Goal: Task Accomplishment & Management: Use online tool/utility

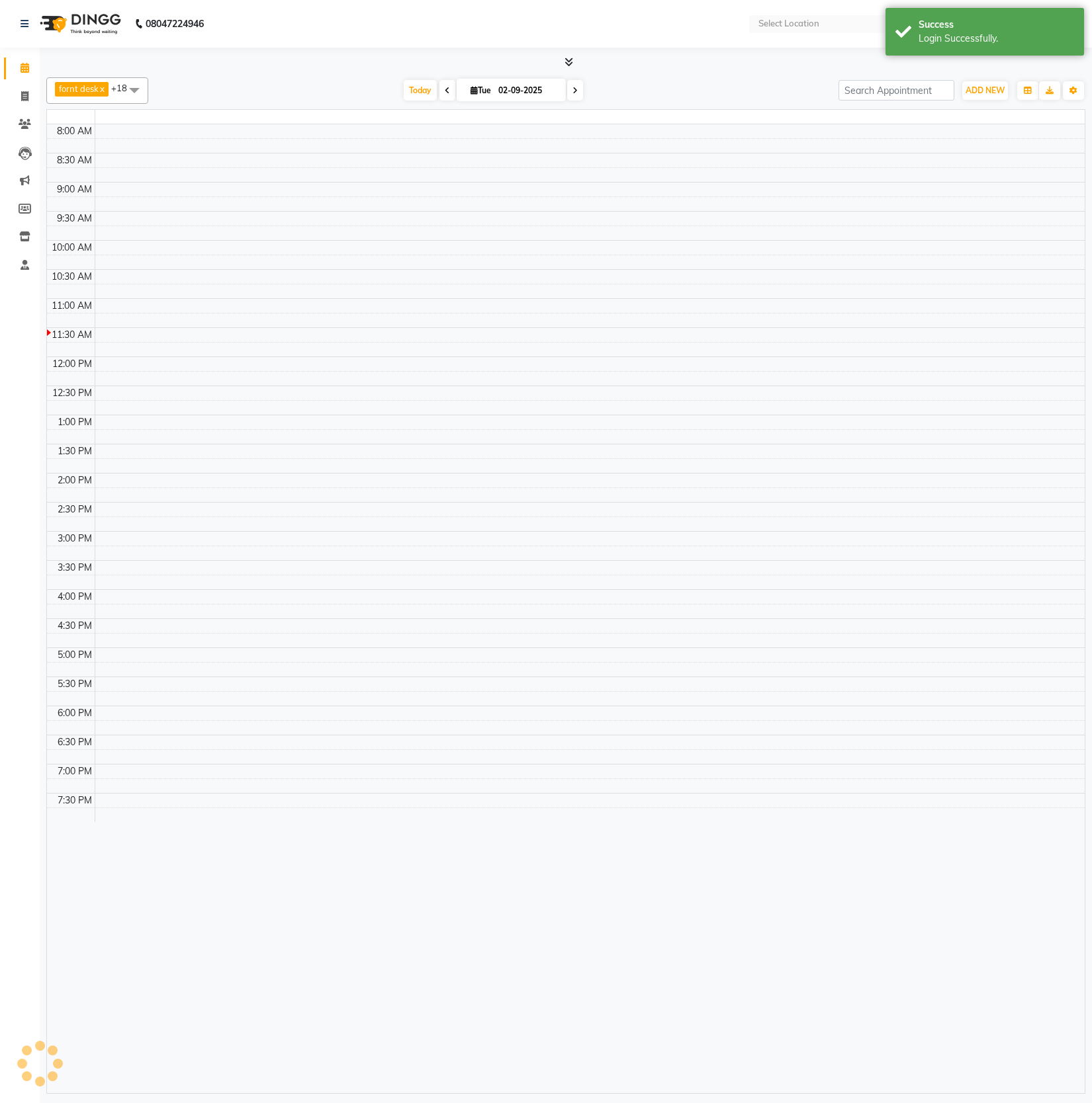
select select "en"
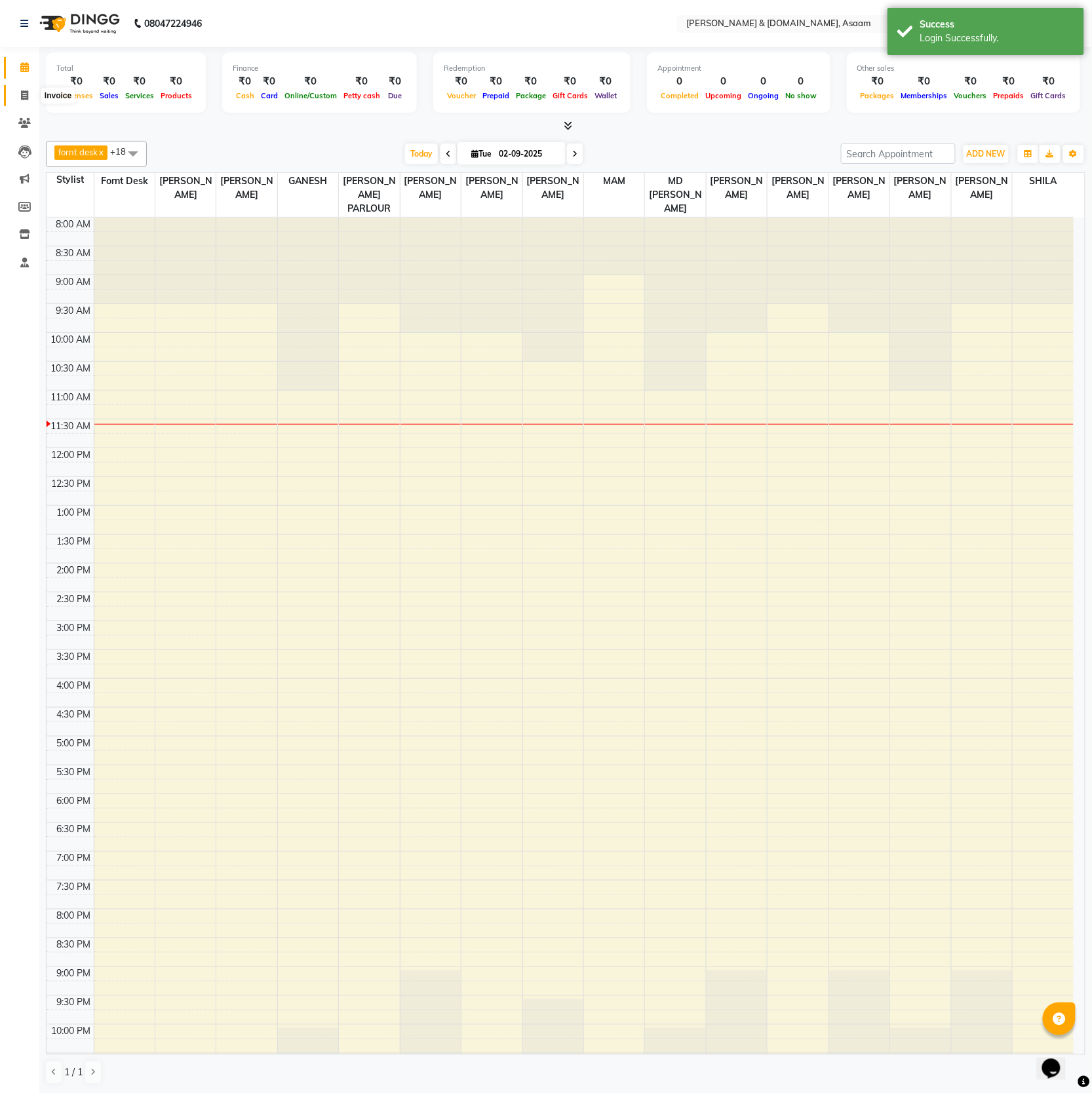
click at [22, 93] on icon at bounding box center [25, 95] width 7 height 10
select select "service"
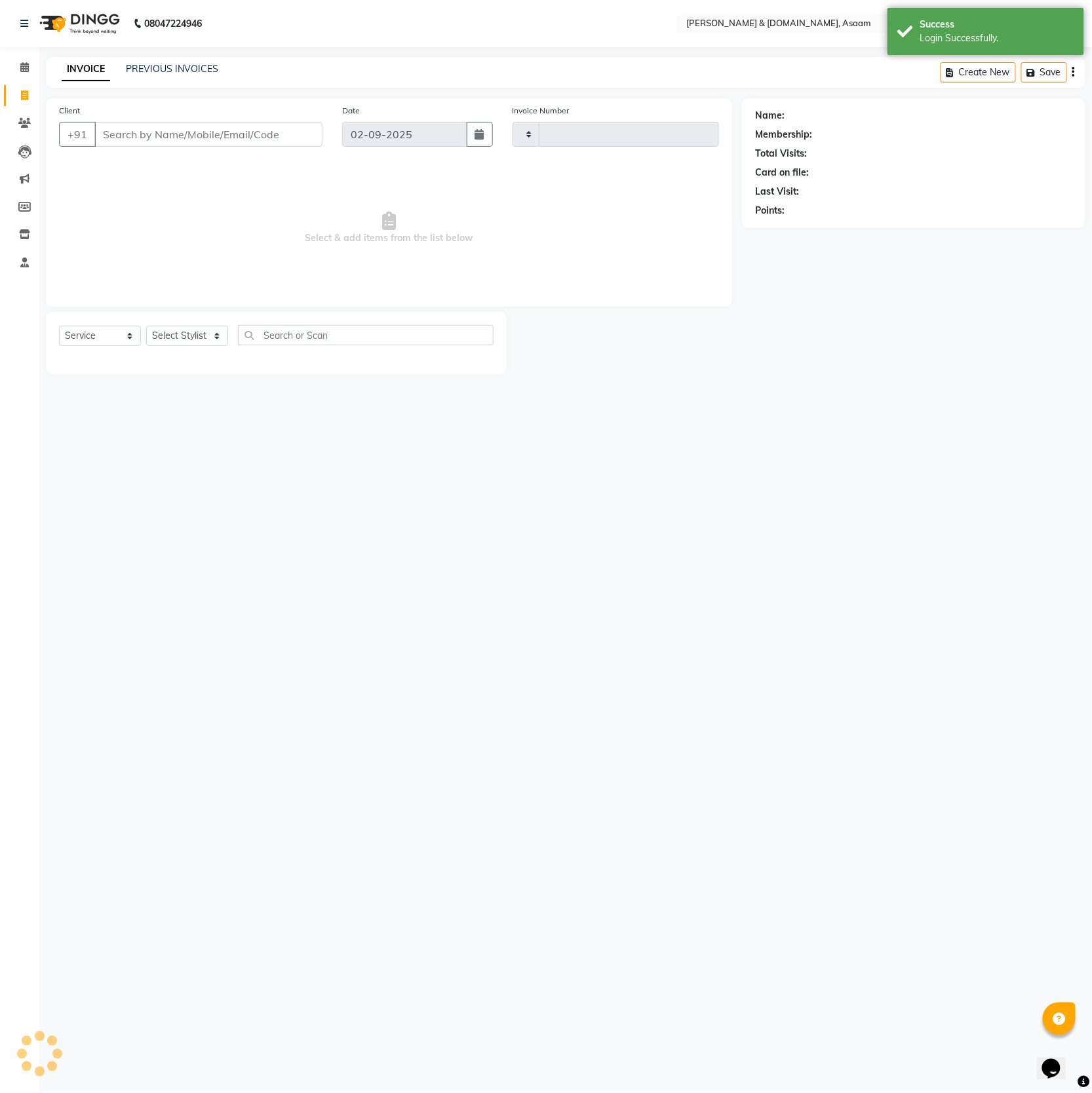
type input "5514"
select select "4608"
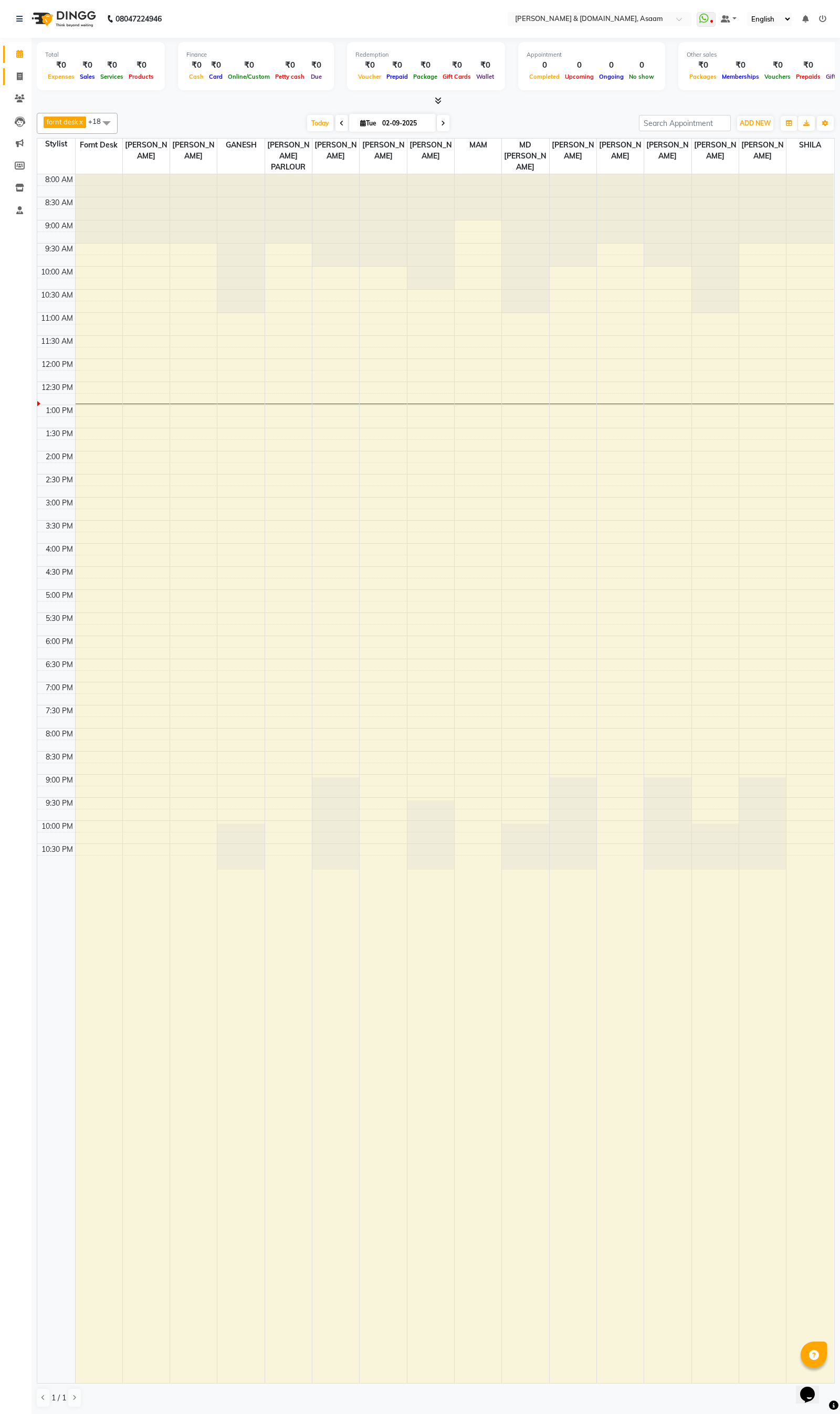
click at [24, 84] on link "Invoice" at bounding box center [16, 76] width 25 height 17
select select "service"
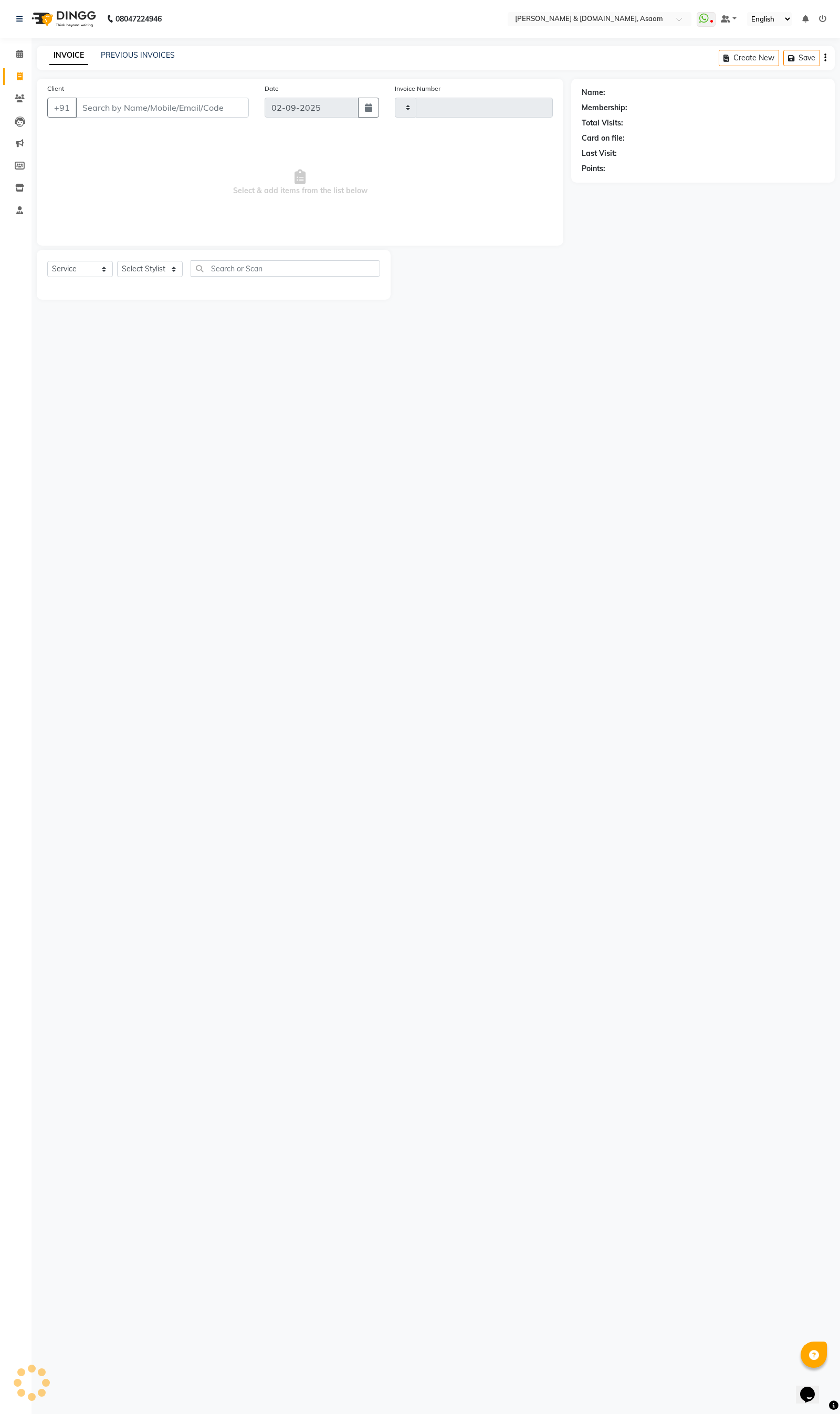
type input "5514"
select select "4608"
click at [106, 108] on input "9957951182" at bounding box center [136, 107] width 119 height 20
click at [109, 106] on input "9957951182" at bounding box center [136, 107] width 119 height 20
type input "9957591182"
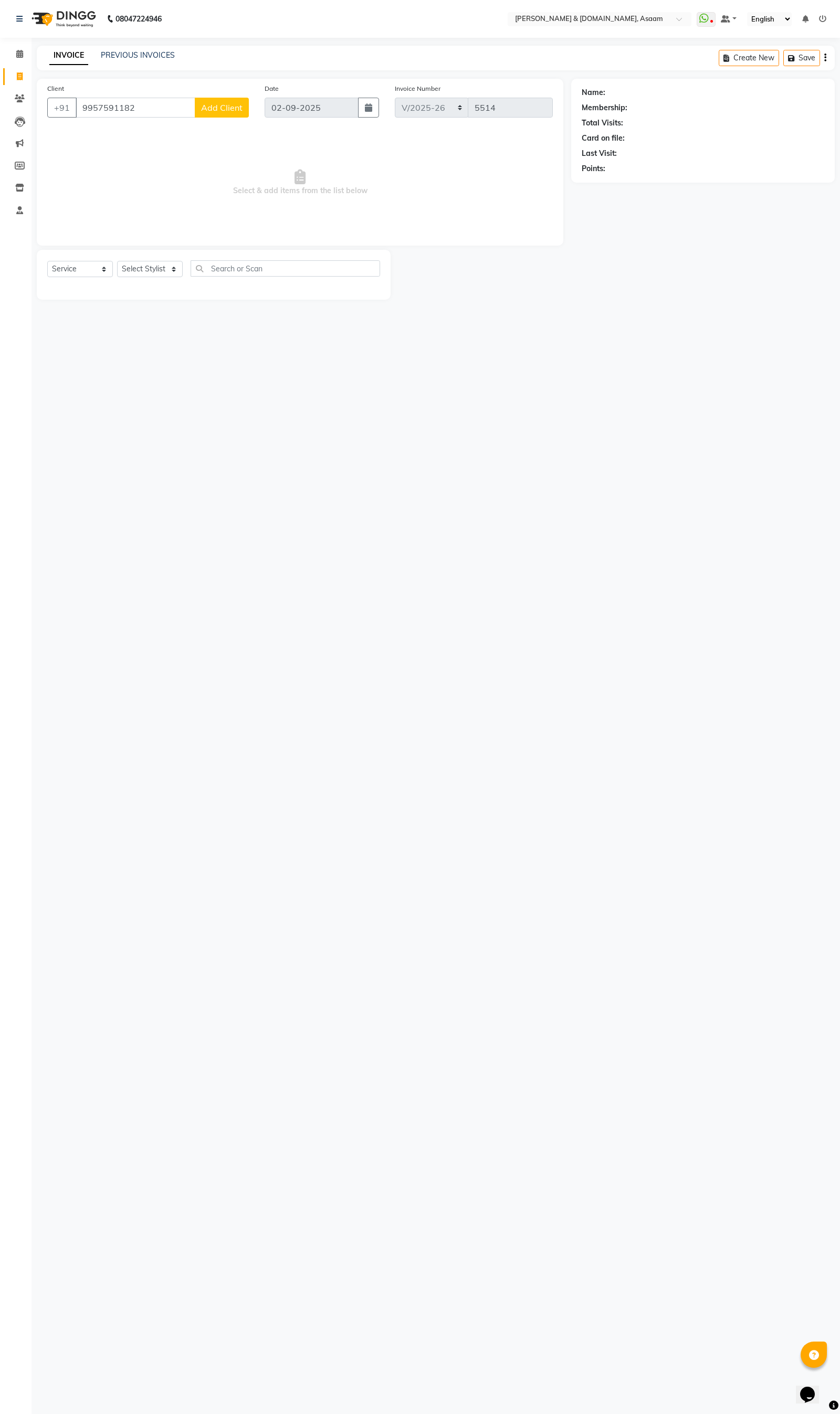
click at [219, 112] on span "Add Client" at bounding box center [221, 108] width 41 height 11
type input "SIMA"
type input "GHOSH"
click at [473, 607] on select "Select Male Female Other Prefer Not To Say" at bounding box center [520, 602] width 185 height 16
select select "female"
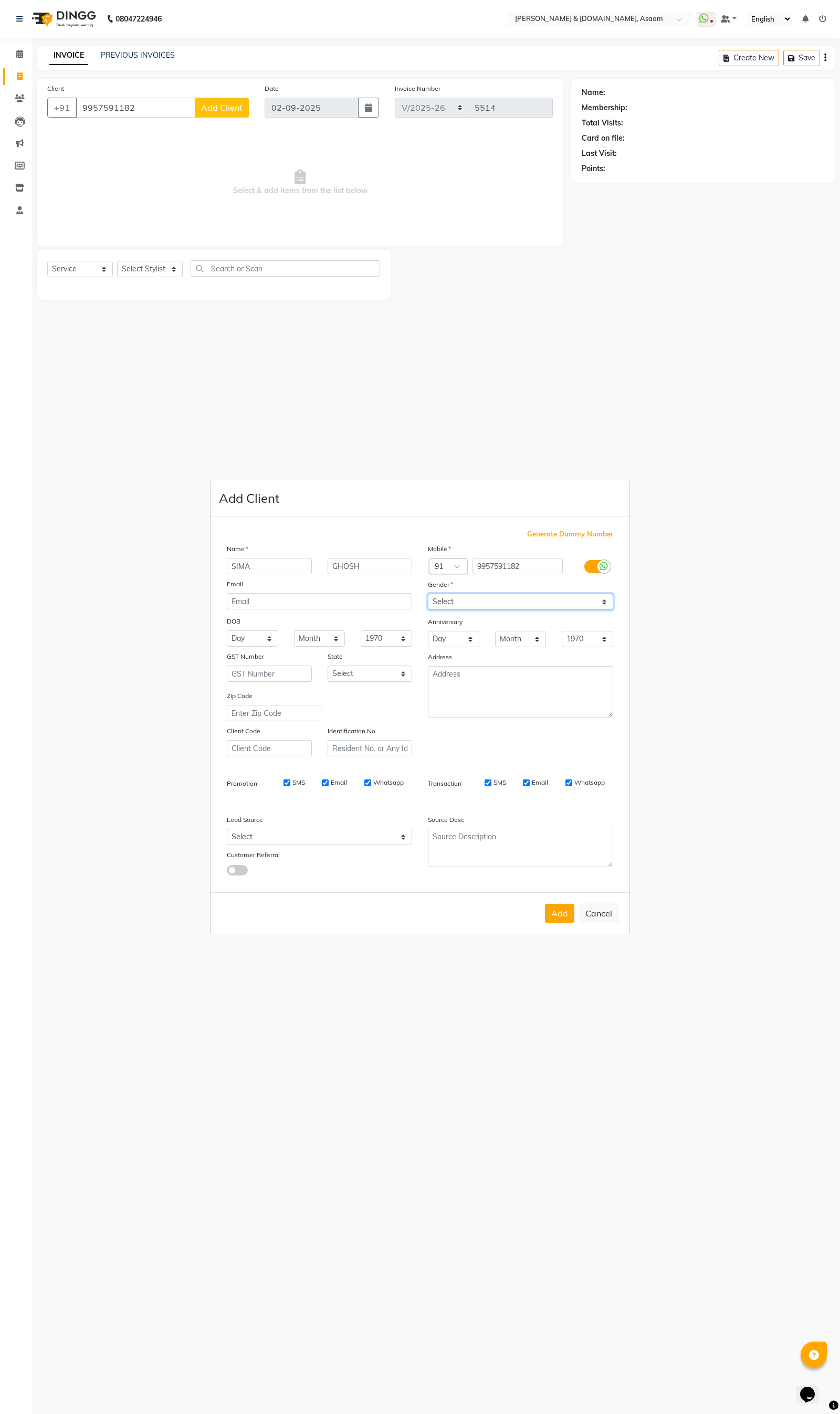
click at [428, 594] on select "Select Male Female Other Prefer Not To Say" at bounding box center [520, 602] width 185 height 16
click at [562, 916] on button "Add" at bounding box center [559, 913] width 29 height 19
type input "99******82"
select select
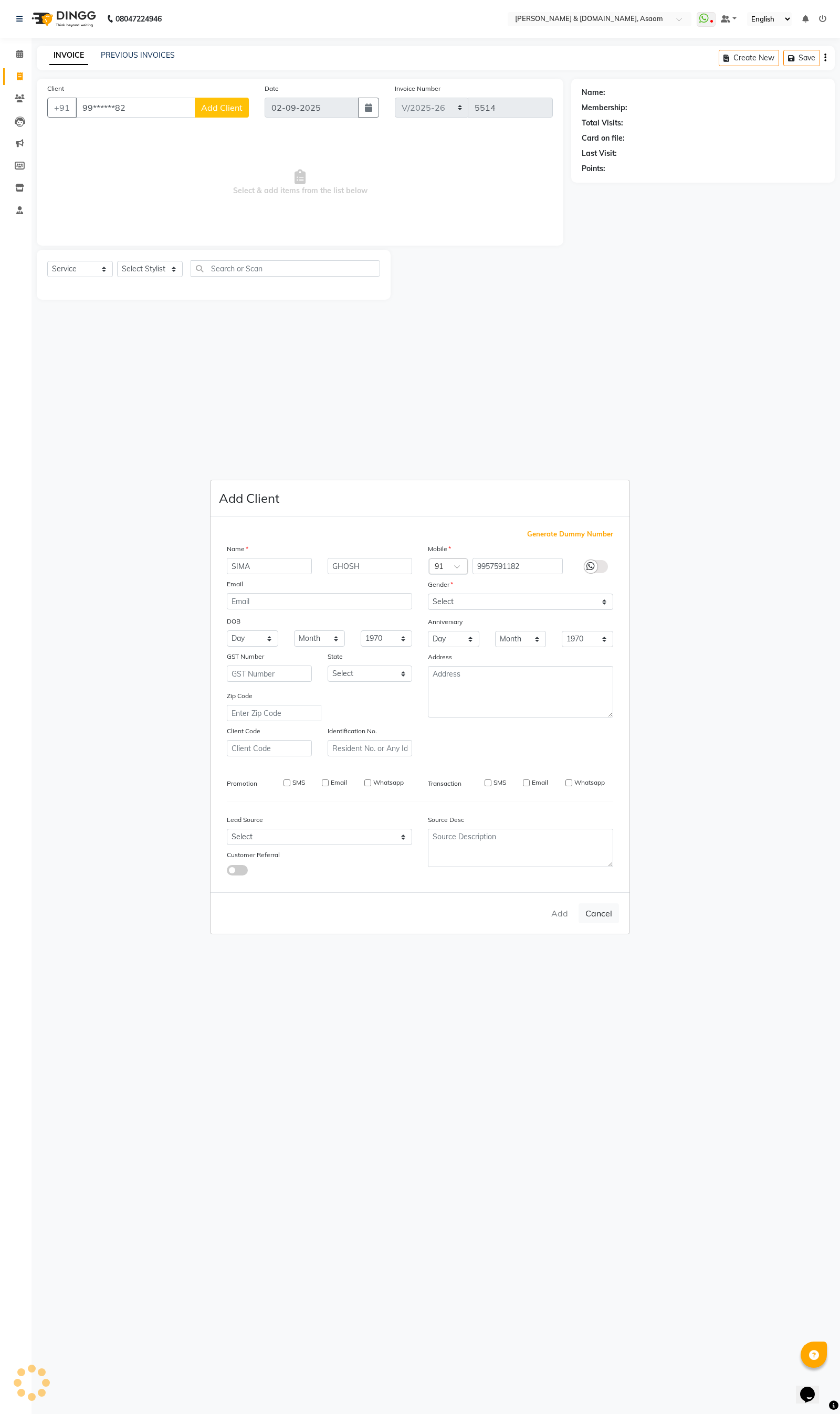
select select
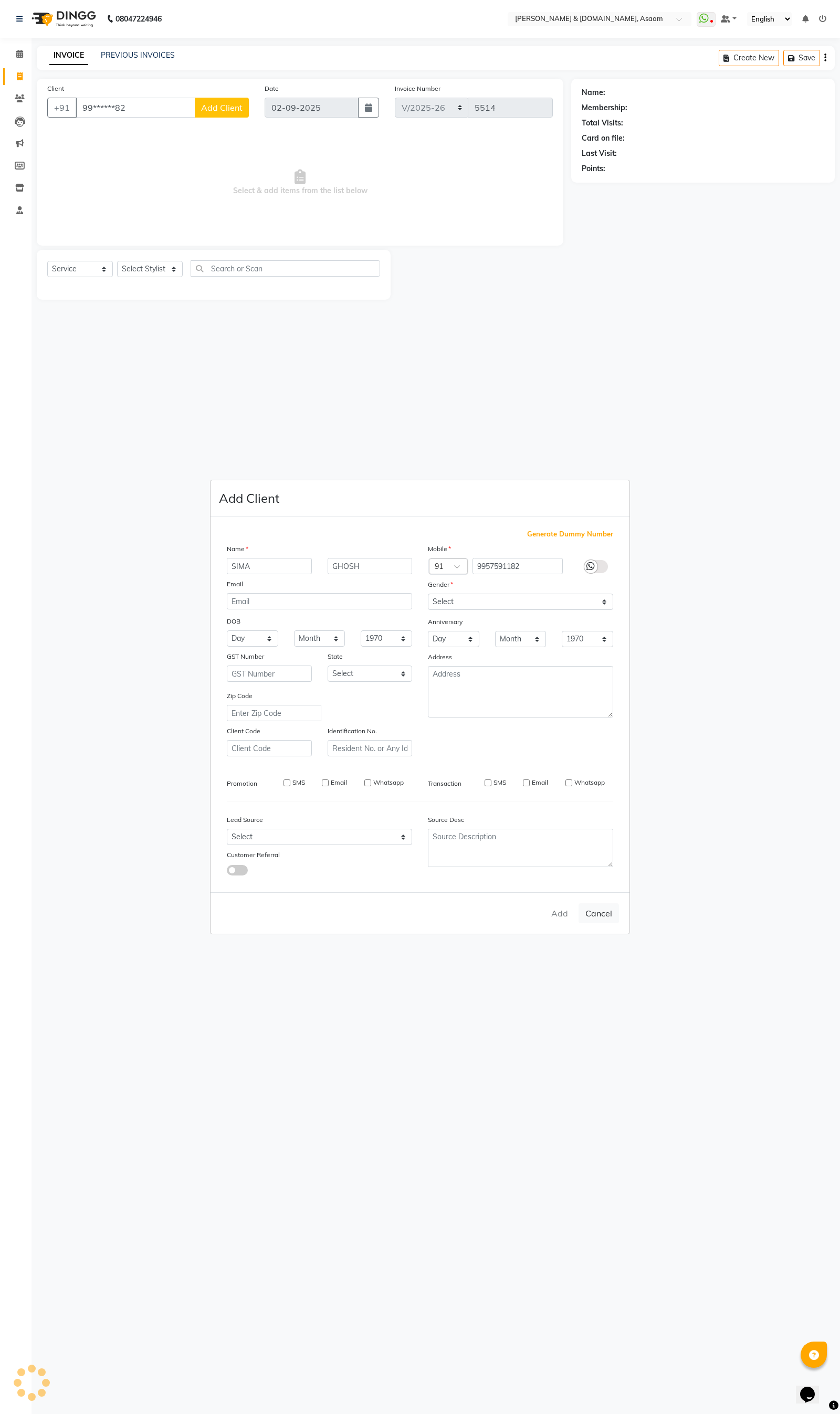
checkbox input "false"
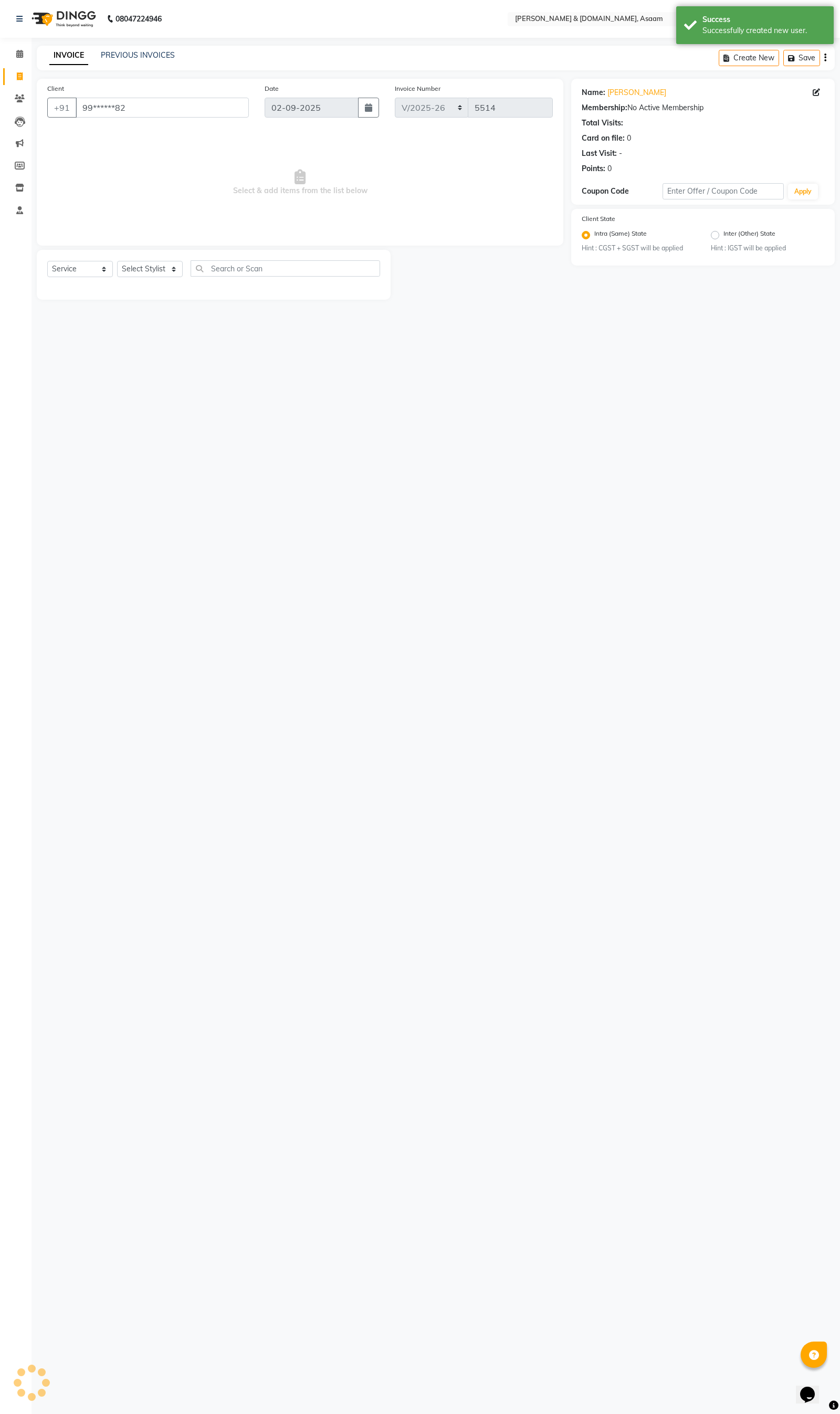
click at [131, 260] on div "Select Service Product Membership Package Voucher Prepaid Gift Card Select Styl…" at bounding box center [213, 272] width 333 height 24
click at [162, 275] on select "Select Stylist AKASH AKIB DEEPU fornt desk GANESH HRISHIKA PARLOUR JITU KARNA D…" at bounding box center [150, 269] width 66 height 16
select select "40905"
click at [117, 262] on select "Select Stylist AKASH AKIB DEEPU fornt desk GANESH HRISHIKA PARLOUR JITU KARNA D…" at bounding box center [150, 269] width 66 height 16
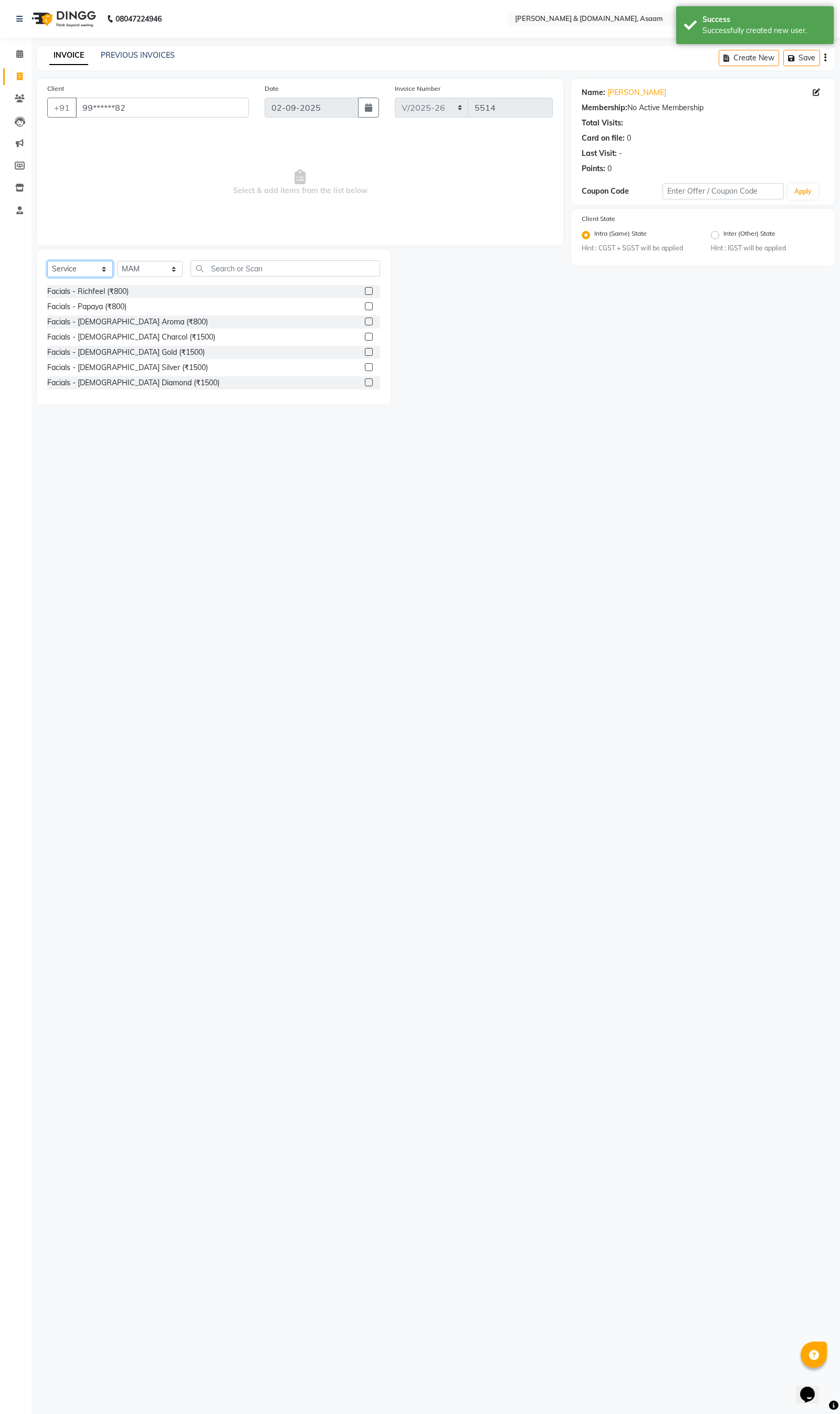
click at [89, 271] on select "Select Service Product Membership Package Voucher Prepaid Gift Card" at bounding box center [80, 269] width 66 height 16
select select "product"
click at [47, 262] on select "Select Service Product Membership Package Voucher Prepaid Gift Card" at bounding box center [80, 269] width 66 height 16
click at [211, 270] on input "text" at bounding box center [285, 268] width 189 height 16
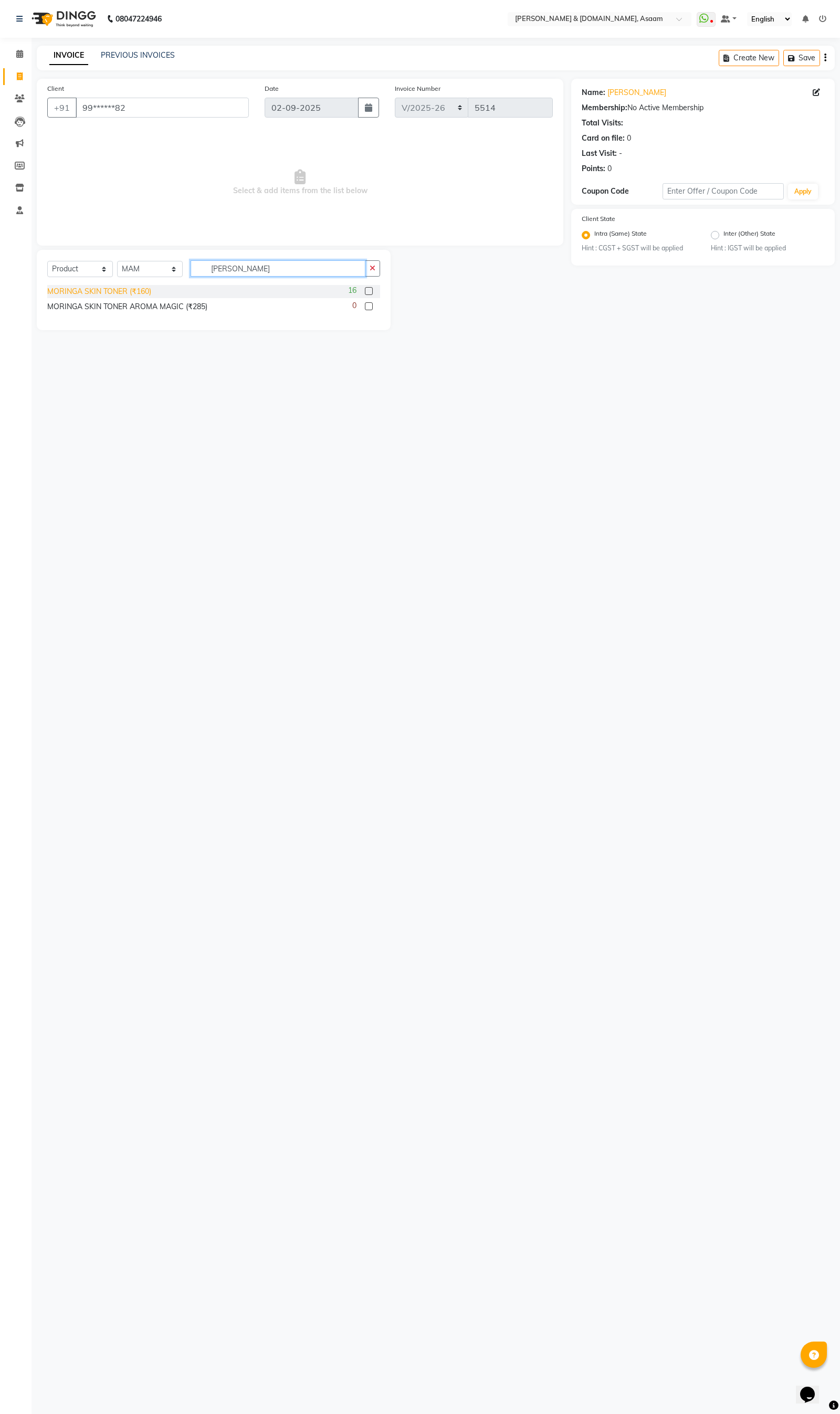
type input "MORIN"
click at [150, 287] on div "MORINGA SKIN TONER (₹160)" at bounding box center [99, 292] width 104 height 11
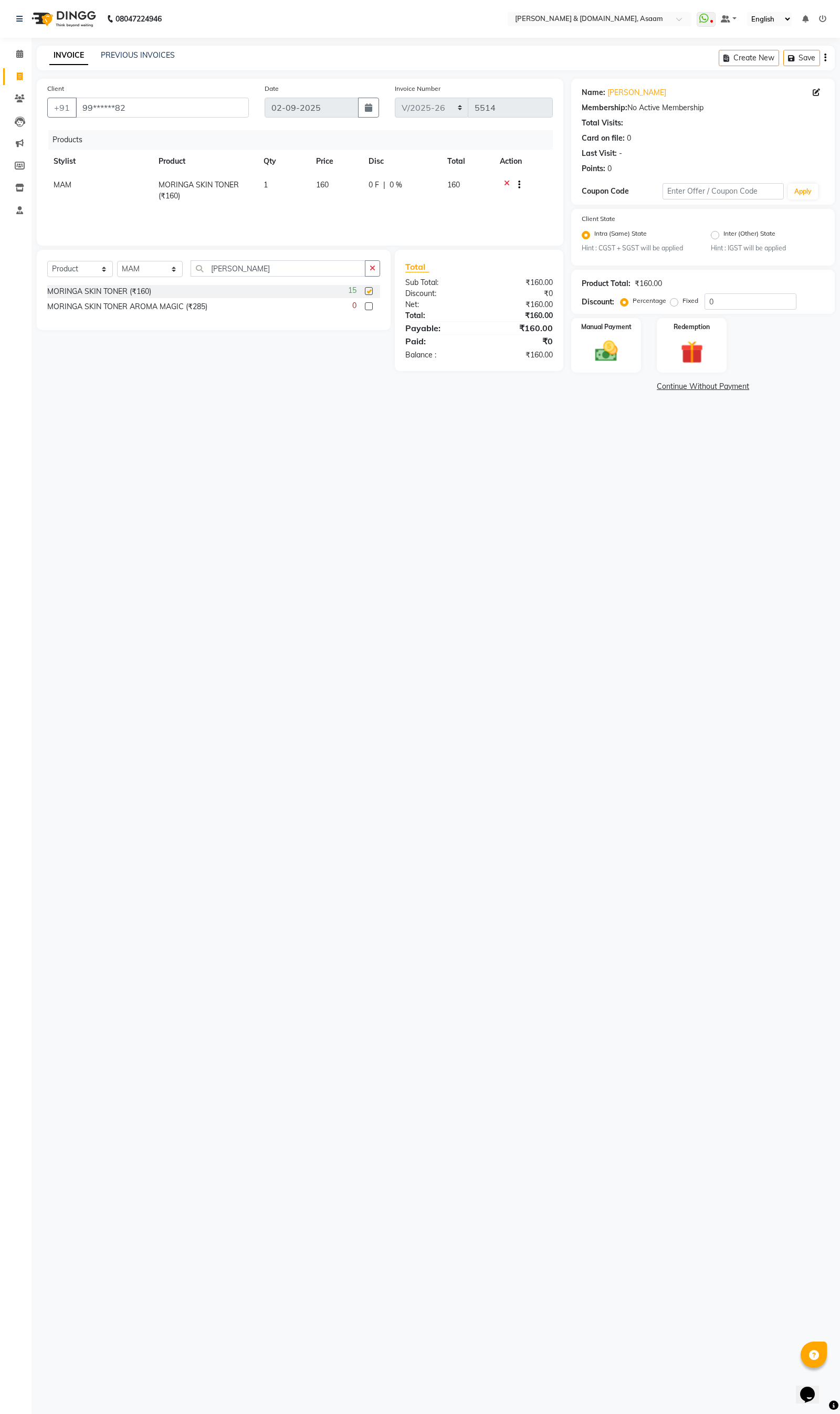
checkbox input "false"
drag, startPoint x: 255, startPoint y: 268, endPoint x: 34, endPoint y: 273, distance: 221.1
click at [34, 273] on div "Select Service Product Membership Package Voucher Prepaid Gift Card Select Styl…" at bounding box center [209, 310] width 361 height 121
type input "SUNBL"
click at [121, 296] on div "SUNBLOCK LOTION 50ml (₹225)" at bounding box center [102, 292] width 110 height 11
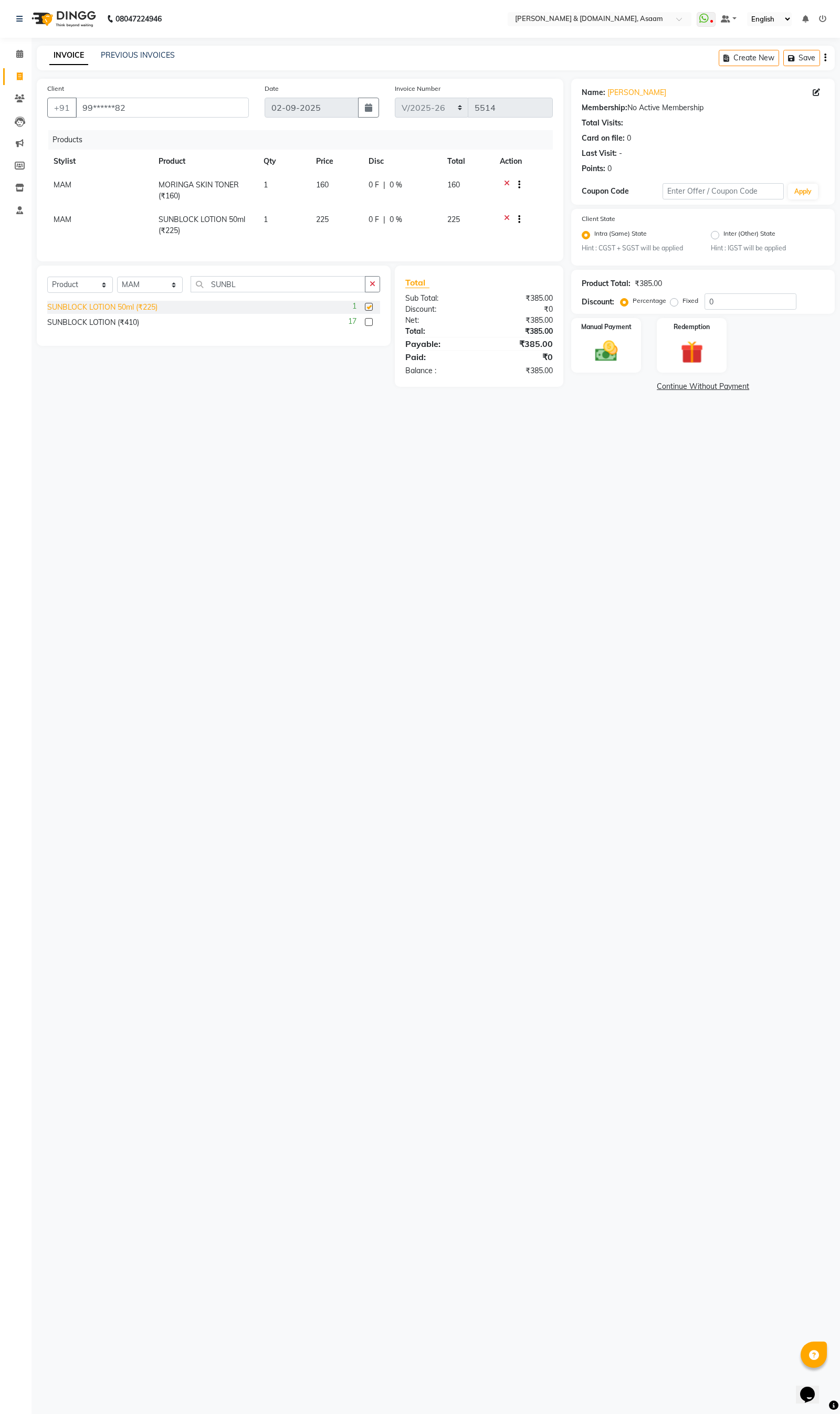
checkbox input "false"
drag, startPoint x: 249, startPoint y: 295, endPoint x: 126, endPoint y: 320, distance: 125.5
click at [126, 320] on div "Select Service Product Membership Package Voucher Prepaid Gift Card Select Styl…" at bounding box center [213, 306] width 354 height 80
type input "GRAPE"
click at [123, 313] on div "GRAPEFRUIT FACE WASH (₹190)" at bounding box center [105, 307] width 115 height 11
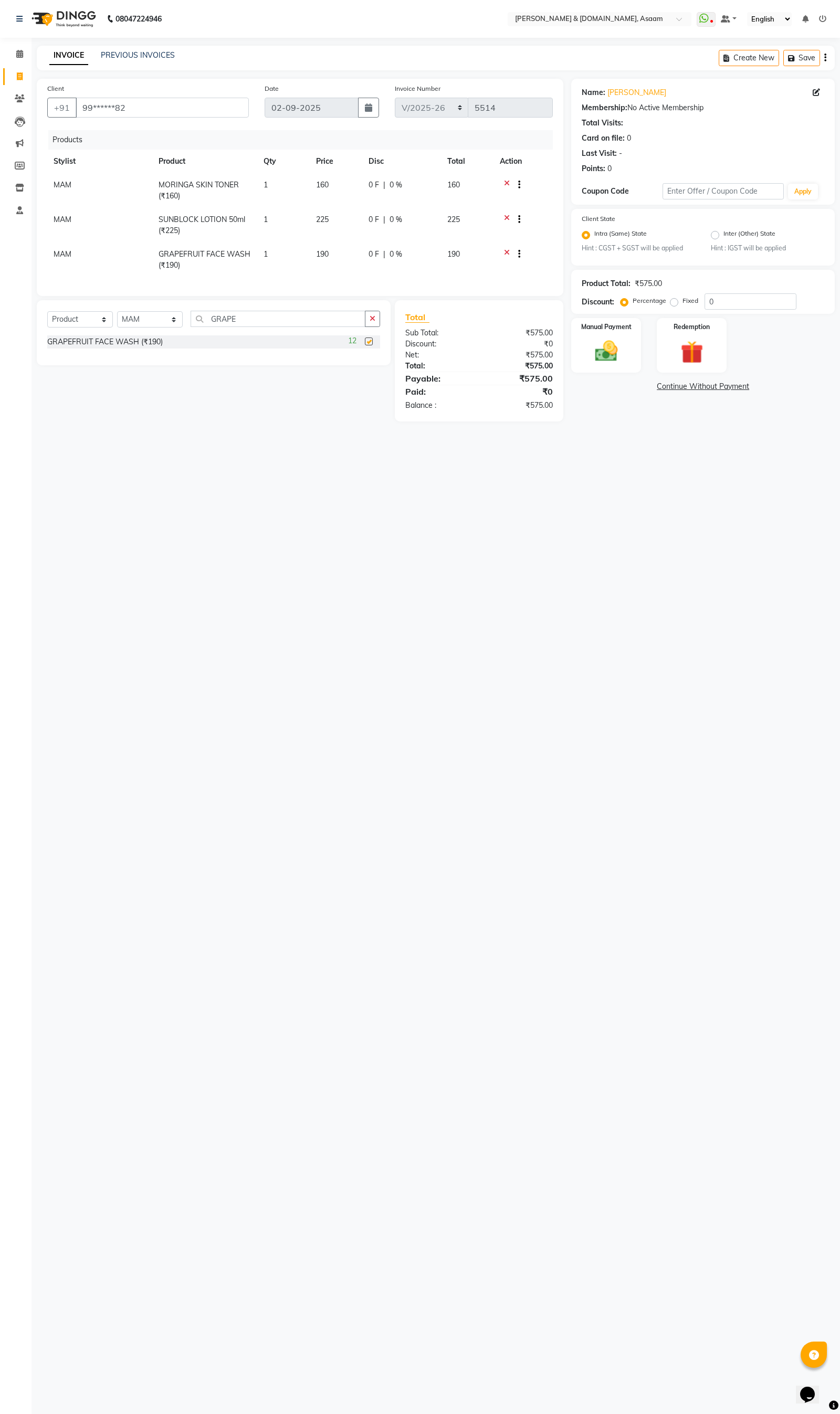
checkbox input "false"
drag, startPoint x: 737, startPoint y: 302, endPoint x: 644, endPoint y: 307, distance: 93.1
click at [644, 307] on div "Percentage Fixed 0" at bounding box center [709, 301] width 174 height 16
type input "5"
click at [370, 322] on icon "button" at bounding box center [373, 318] width 6 height 7
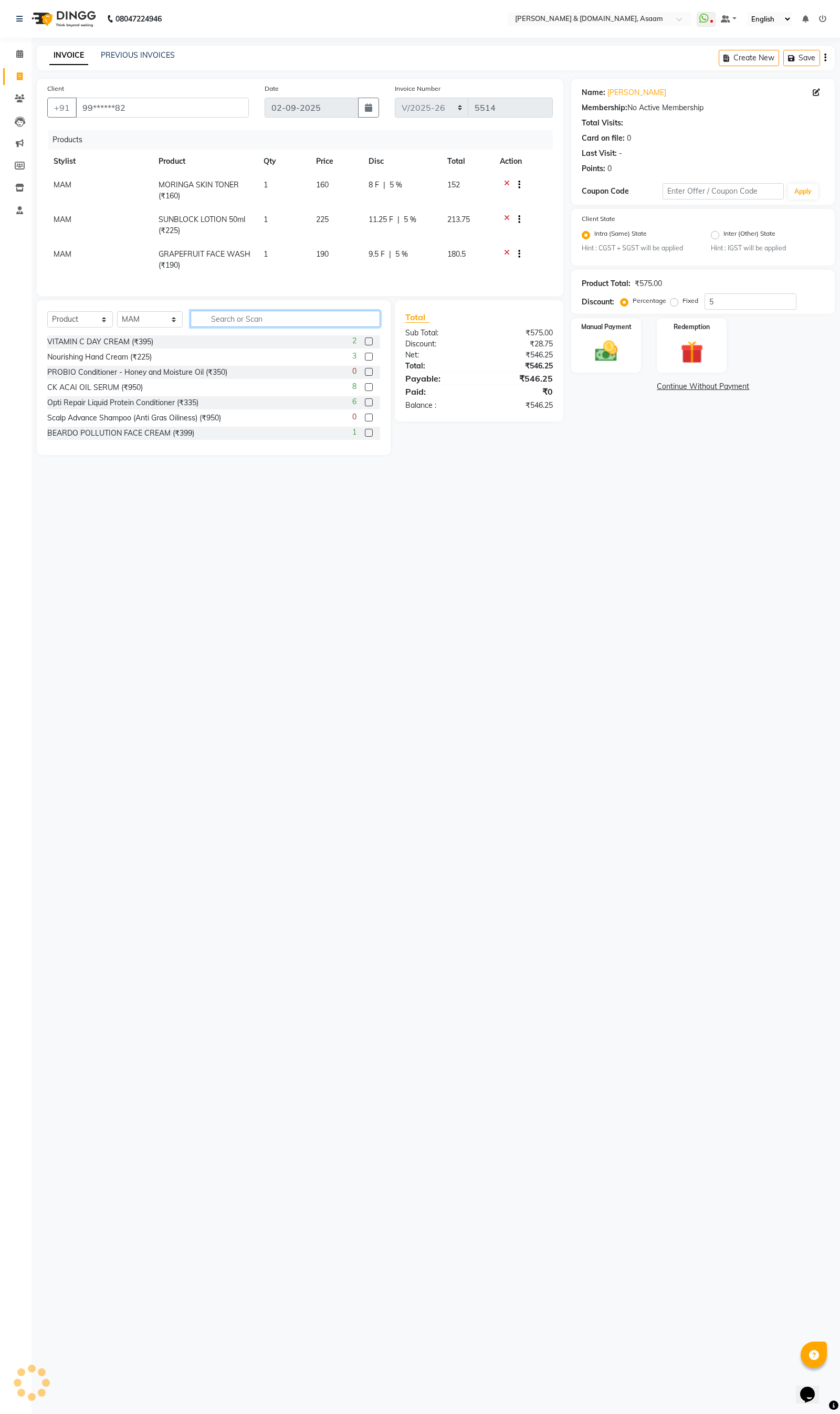
click at [333, 327] on input "text" at bounding box center [285, 318] width 189 height 16
click at [507, 216] on icon at bounding box center [507, 220] width 6 height 13
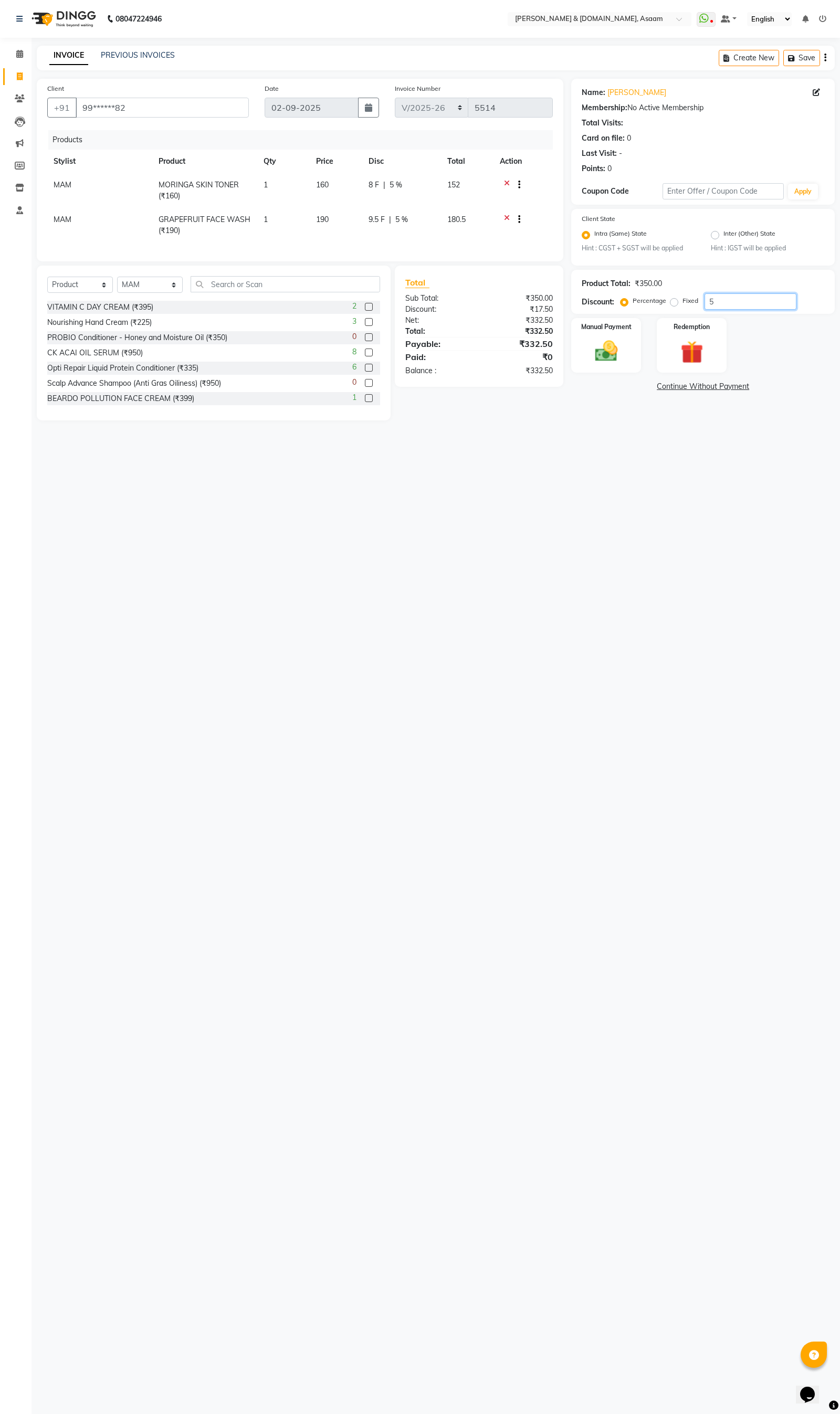
drag, startPoint x: 741, startPoint y: 296, endPoint x: 519, endPoint y: 286, distance: 222.2
click at [535, 294] on div "Client +91 99******82 Date 02-09-2025 Invoice Number INV/2025-26 V/2025 V/2025-…" at bounding box center [436, 250] width 814 height 342
click at [532, 464] on div "08047224946 Select Location × Hrishika & Hair.com, Asaam WhatsApp Status ✕ Stat…" at bounding box center [420, 707] width 840 height 1414
drag, startPoint x: 274, startPoint y: 295, endPoint x: 268, endPoint y: 296, distance: 6.1
click at [270, 292] on input "text" at bounding box center [285, 284] width 189 height 16
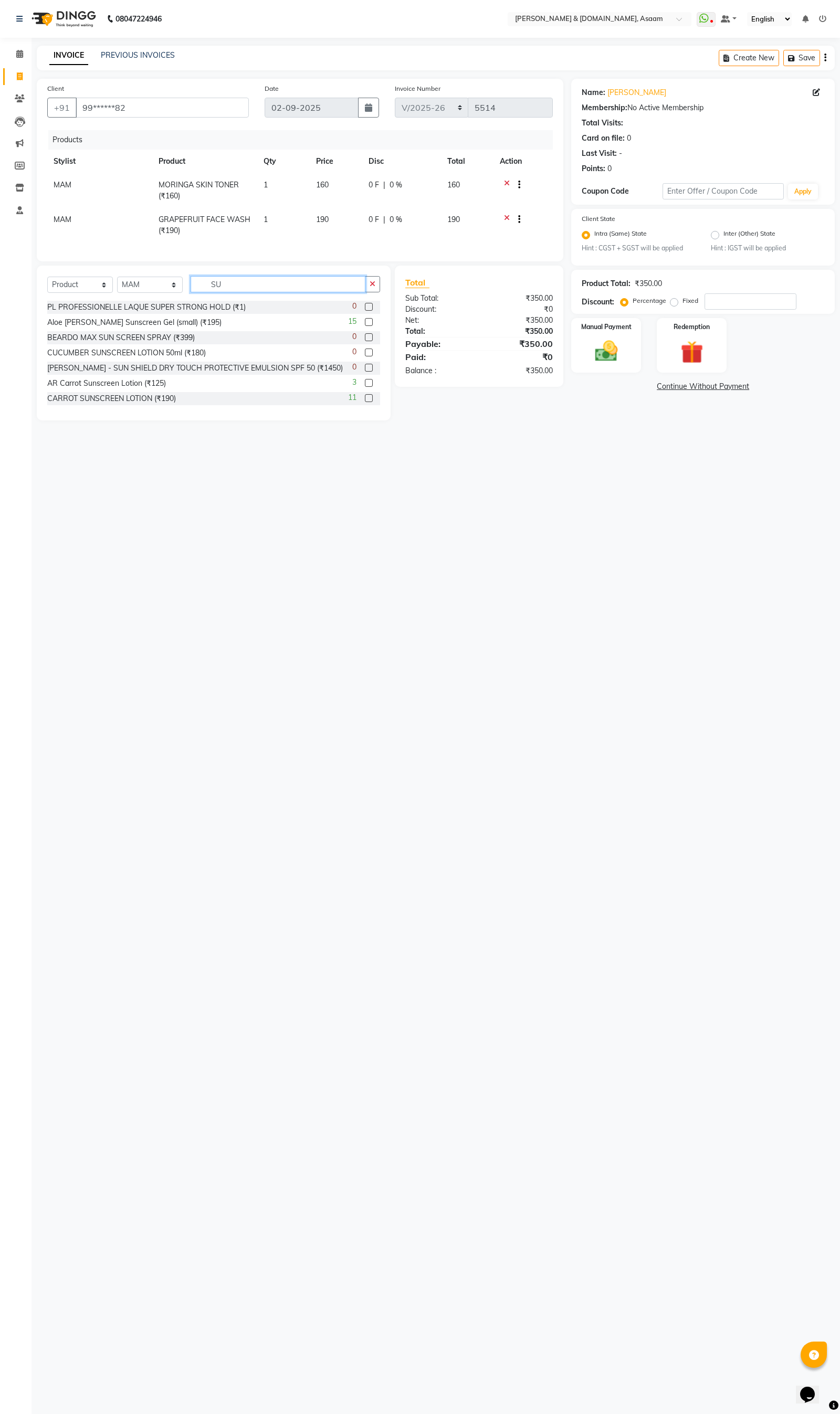
type input "S"
click at [738, 292] on div "Product Total: ₹350.00 Discount: Percentage Fixed" at bounding box center [703, 292] width 243 height 36
drag, startPoint x: 680, startPoint y: 306, endPoint x: 672, endPoint y: 305, distance: 8.1
click at [676, 306] on div "Fixed" at bounding box center [685, 300] width 26 height 13
click at [682, 305] on label "Fixed" at bounding box center [690, 301] width 16 height 10
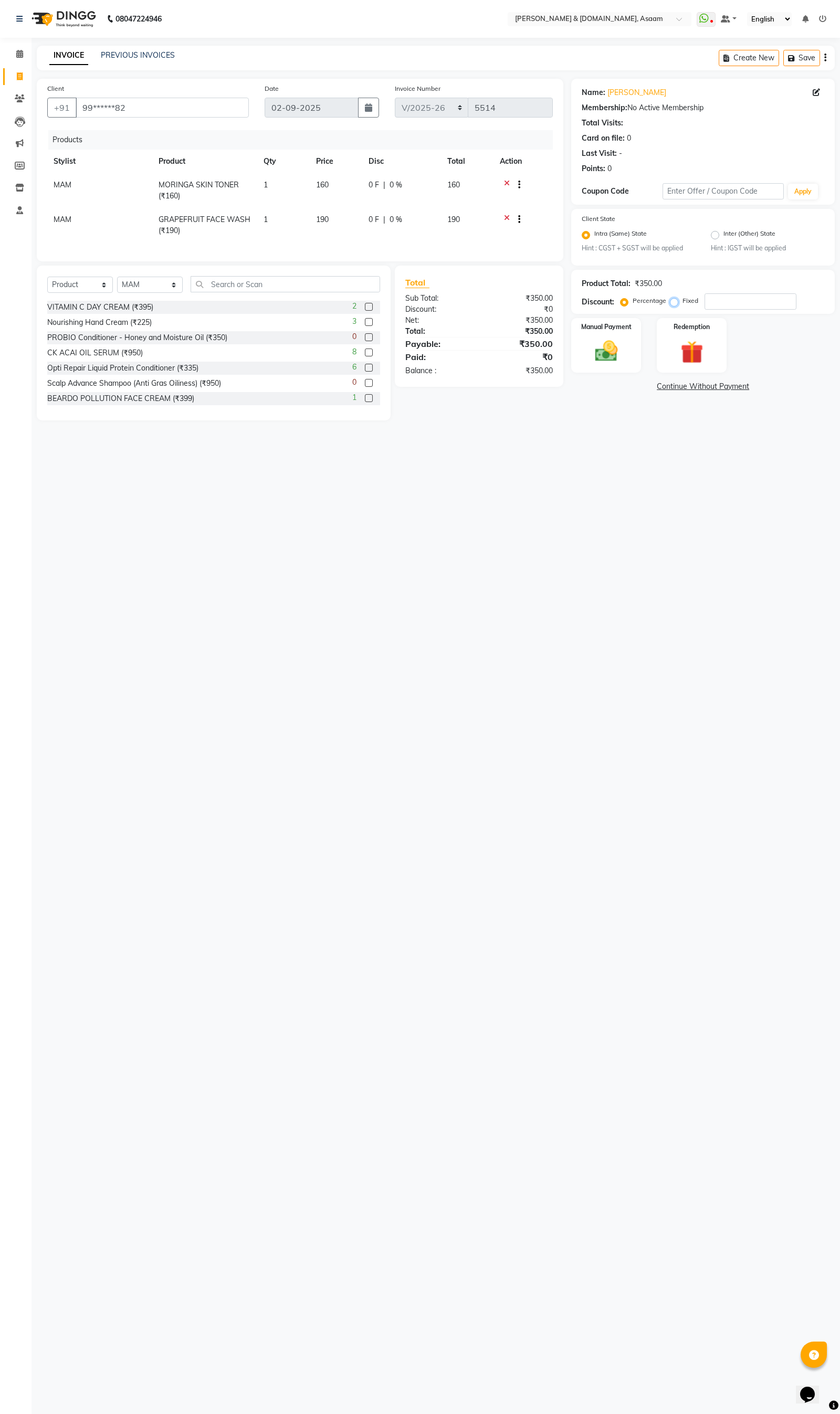
click at [672, 305] on input "Fixed" at bounding box center [676, 300] width 7 height 7
radio input "true"
drag, startPoint x: 715, startPoint y: 300, endPoint x: 721, endPoint y: 300, distance: 6.0
click at [716, 300] on input "number" at bounding box center [750, 301] width 92 height 16
type input "1"
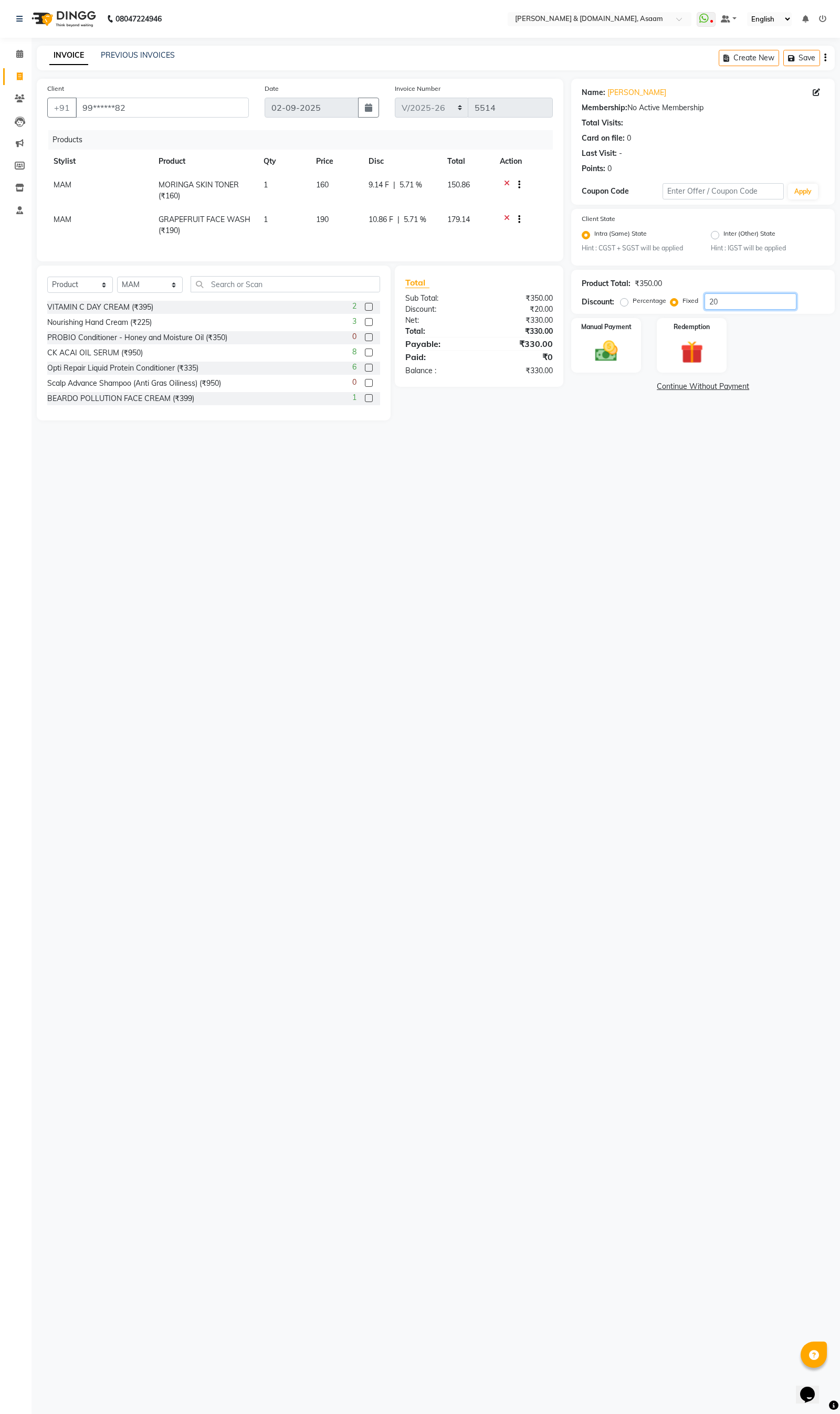
type input "20"
click at [521, 613] on div "08047224946 Select Location × Hrishika & Hair.com, Asaam WhatsApp Status ✕ Stat…" at bounding box center [420, 707] width 840 height 1414
click at [80, 293] on select "Select Service Product Membership Package Voucher Prepaid Gift Card" at bounding box center [80, 284] width 66 height 16
select select "service"
click at [47, 286] on select "Select Service Product Membership Package Voucher Prepaid Gift Card" at bounding box center [80, 284] width 66 height 16
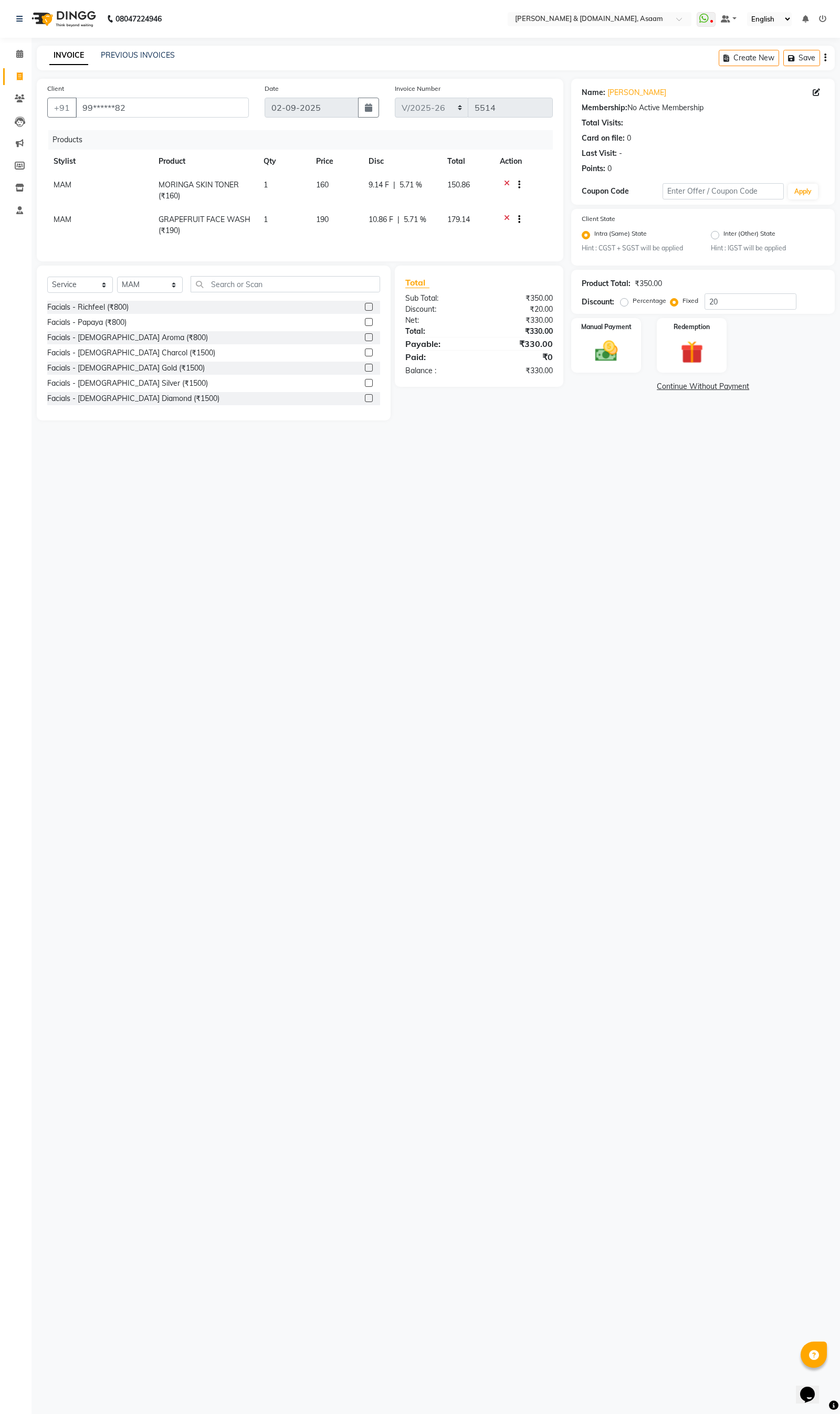
click at [177, 285] on div "Select Service Product Membership Package Voucher Prepaid Gift Card Select Styl…" at bounding box center [213, 288] width 333 height 24
click at [165, 293] on select "Select Stylist AKASH AKIB DEEPU fornt desk GANESH HRISHIKA PARLOUR JITU KARNA D…" at bounding box center [150, 284] width 66 height 16
select select "86645"
click at [117, 286] on select "Select Stylist AKASH AKIB DEEPU fornt desk GANESH HRISHIKA PARLOUR JITU KARNA D…" at bounding box center [150, 284] width 66 height 16
click at [227, 292] on input "text" at bounding box center [285, 284] width 189 height 16
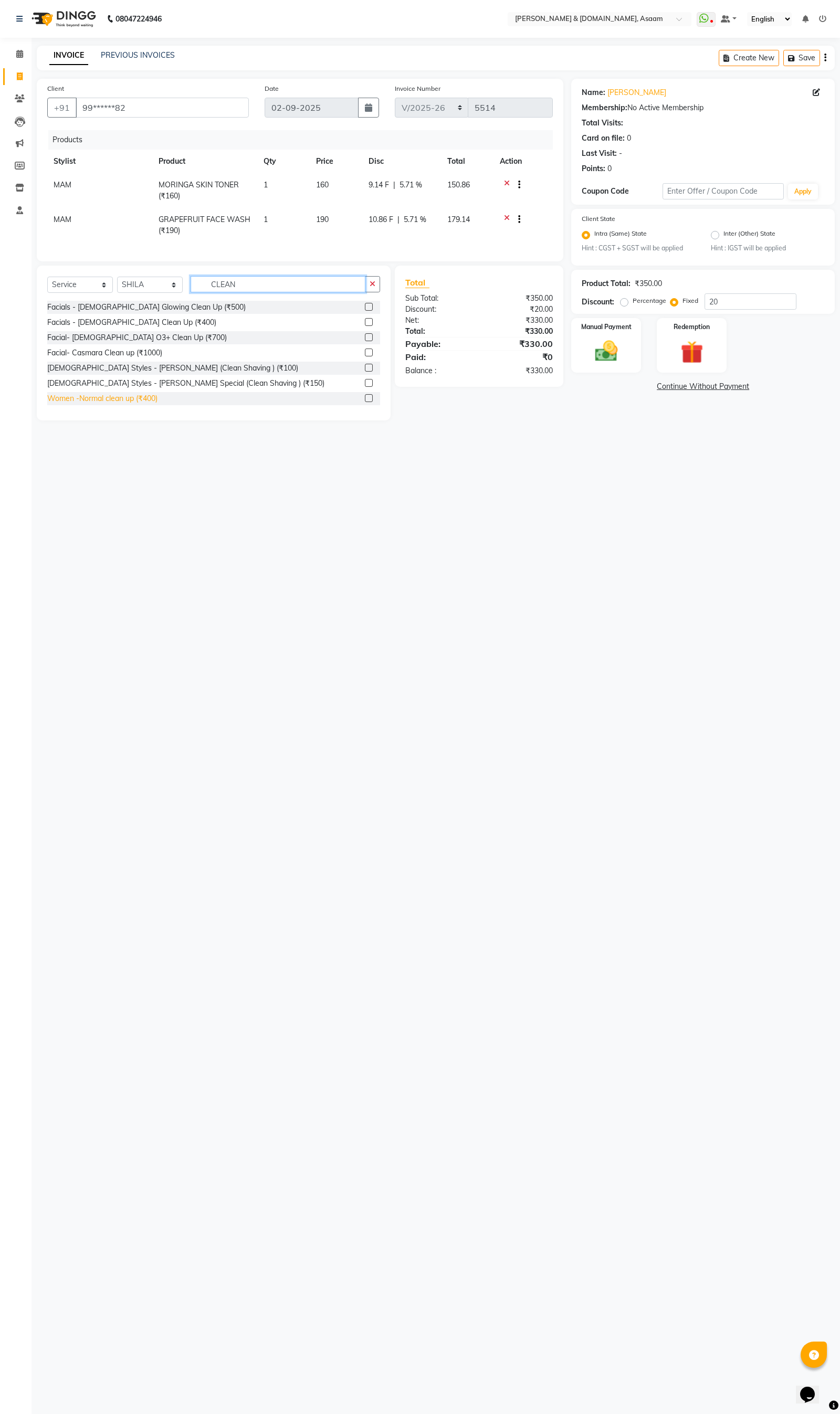
type input "CLEAN"
click at [143, 404] on div "Women -Normal clean up (₹400)" at bounding box center [102, 398] width 110 height 11
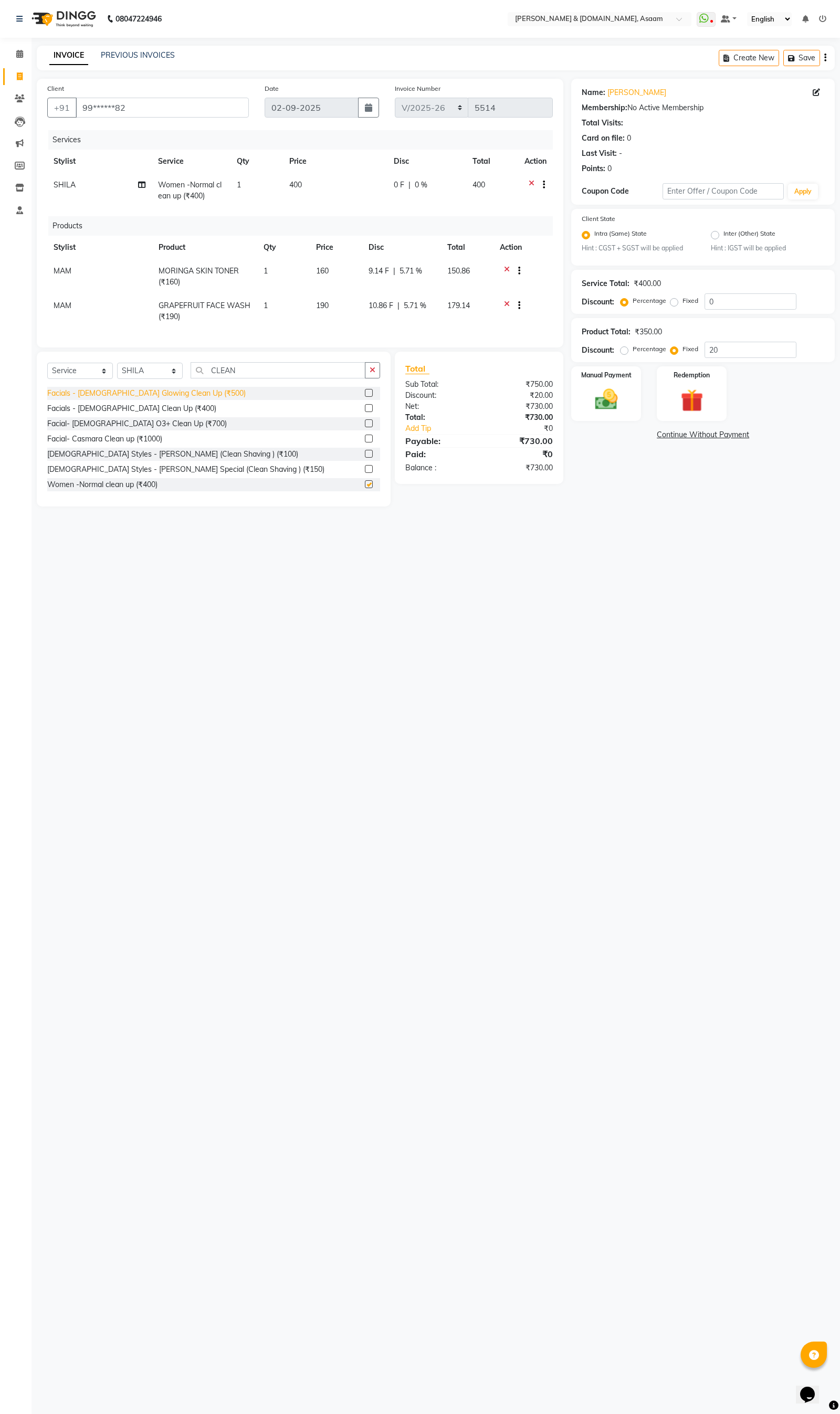
checkbox input "false"
click at [358, 200] on td "400" at bounding box center [335, 191] width 105 height 35
select select "86645"
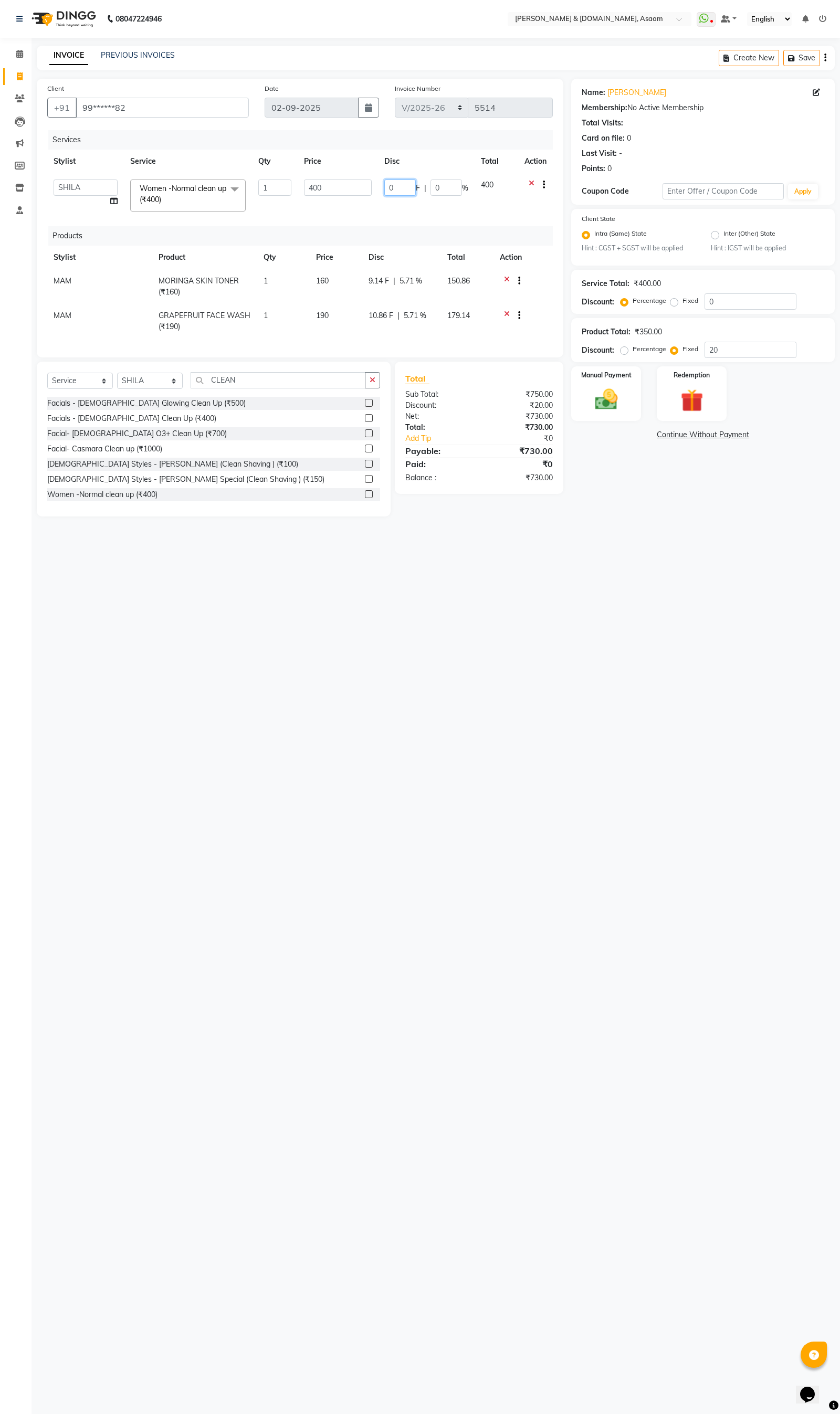
drag, startPoint x: 391, startPoint y: 191, endPoint x: 318, endPoint y: 185, distance: 73.2
click at [321, 186] on tr "AKASH AKIB DEEPU fornt desk GANESH HRISHIKA PARLOUR JITU KARNA DAS LALITA MAM M…" at bounding box center [300, 195] width 505 height 45
type input "50"
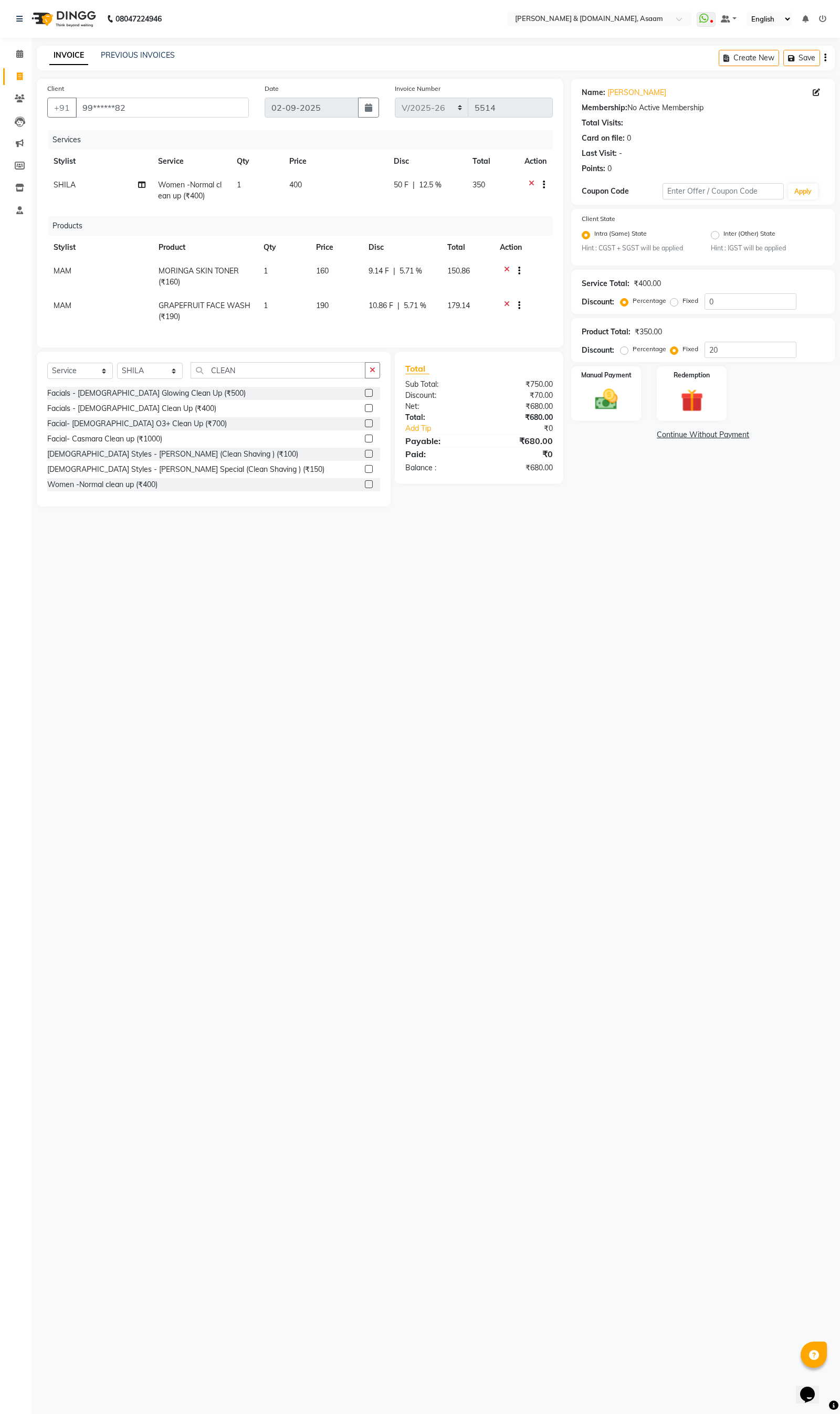
click at [370, 778] on div "08047224946 Select Location × Hrishika & Hair.com, Asaam WhatsApp Status ✕ Stat…" at bounding box center [420, 707] width 840 height 1414
click at [604, 405] on img at bounding box center [606, 400] width 38 height 27
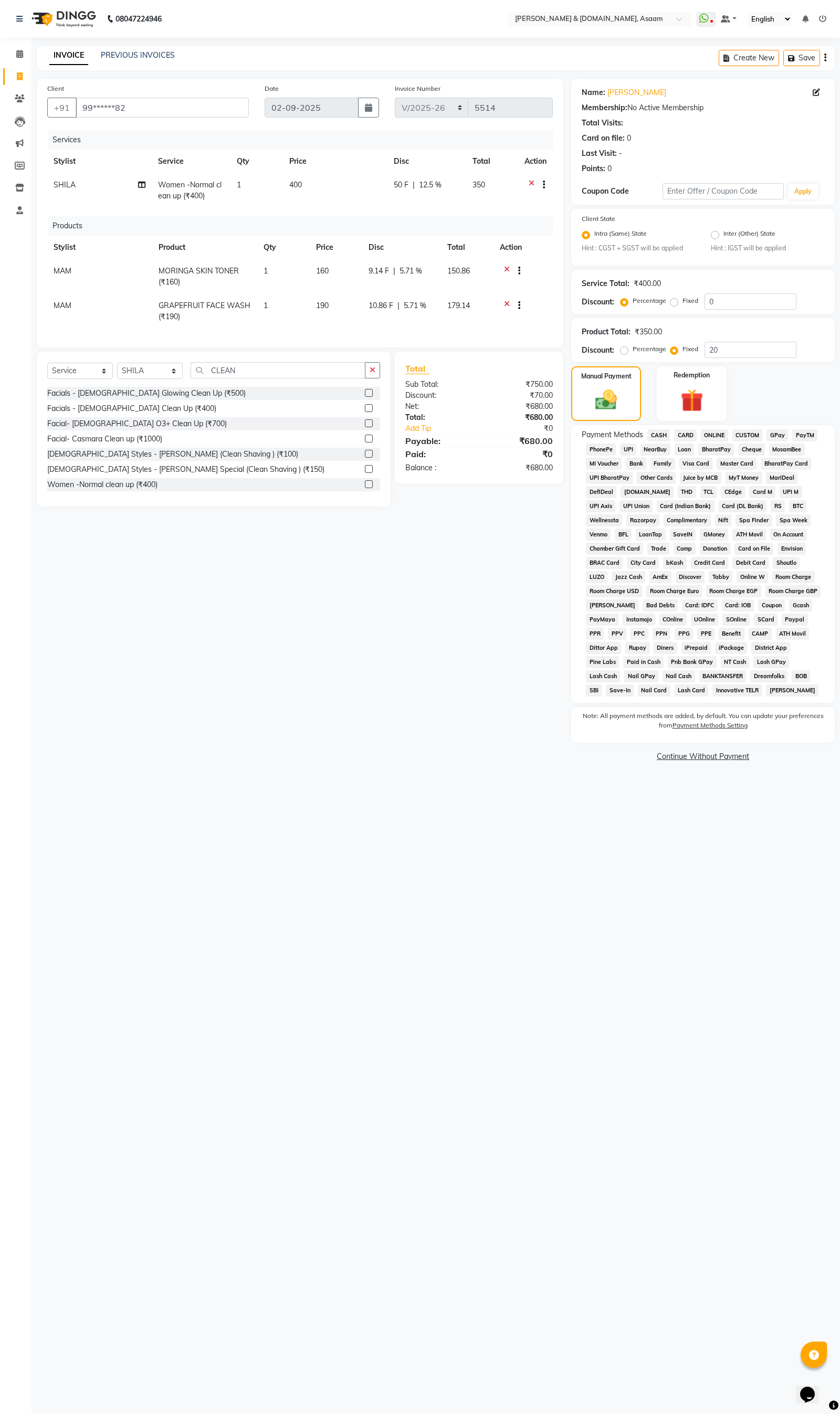
click at [656, 438] on span "CASH" at bounding box center [658, 435] width 23 height 12
click at [748, 753] on button "Add Payment" at bounding box center [746, 746] width 157 height 16
click at [758, 811] on button "Checkout" at bounding box center [703, 815] width 263 height 16
